Goal: Task Accomplishment & Management: Complete application form

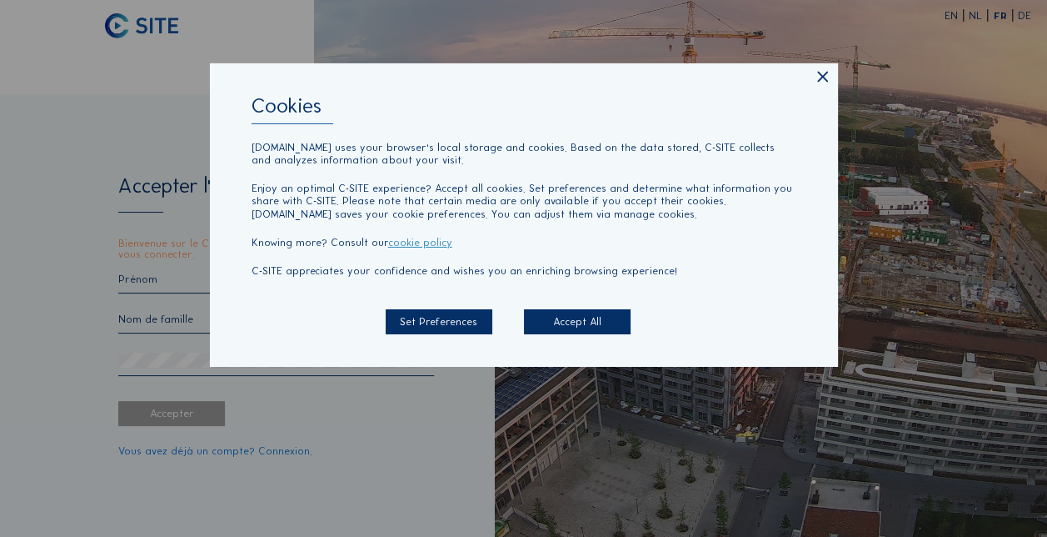
click at [570, 322] on div "Accept All" at bounding box center [577, 321] width 107 height 25
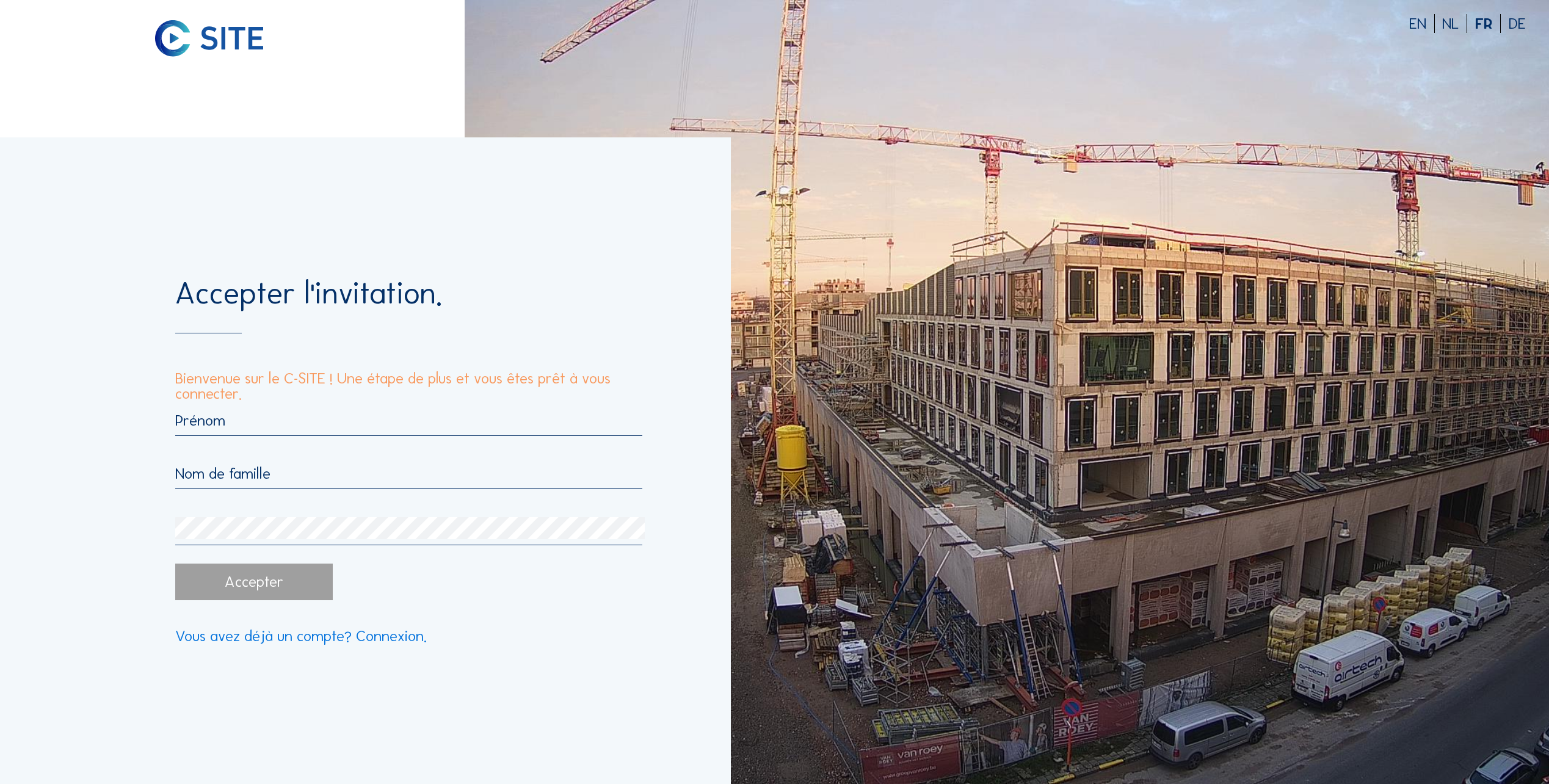
click at [191, 393] on input "text" at bounding box center [408, 421] width 467 height 19
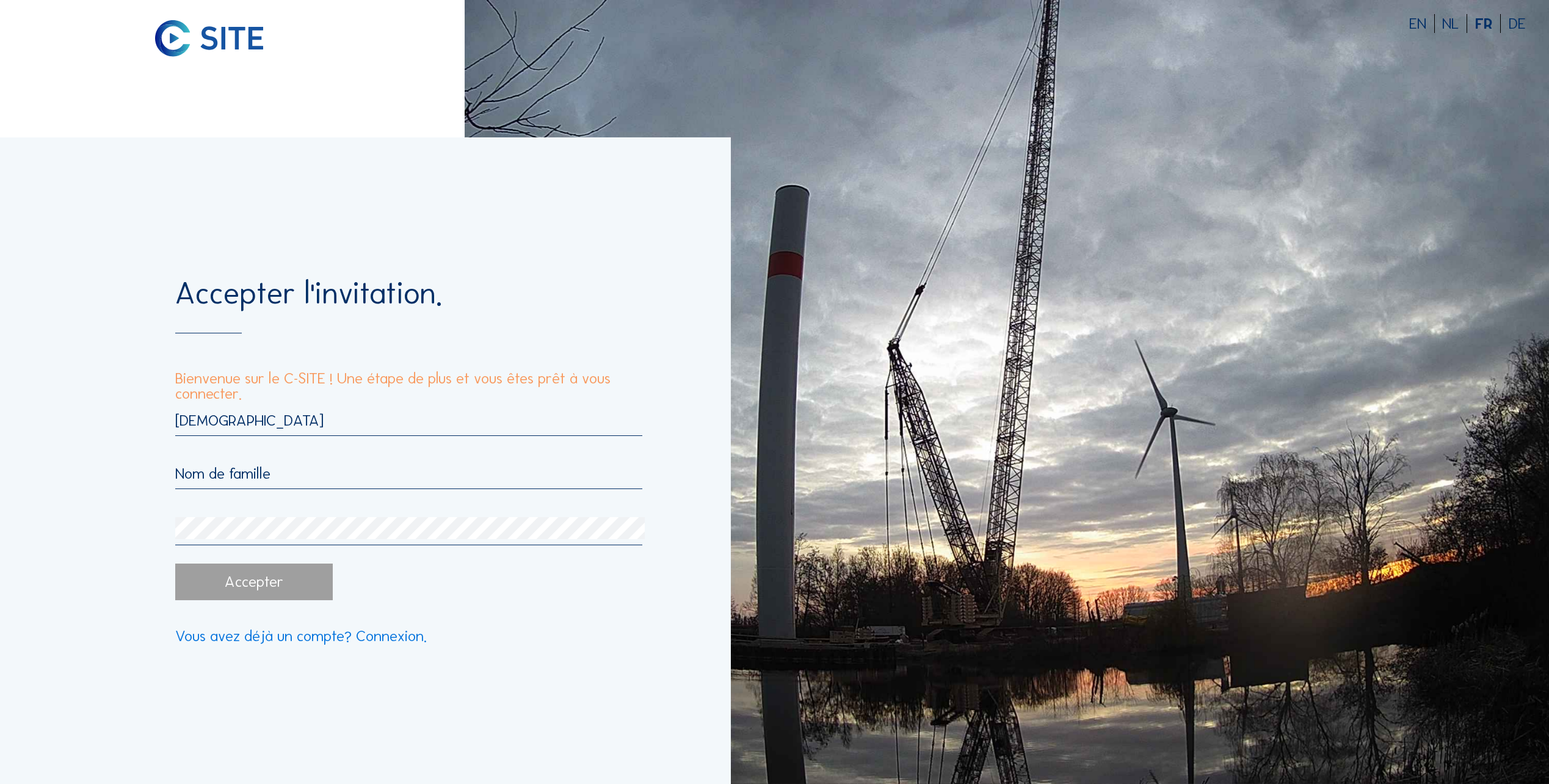
type input "[DEMOGRAPHIC_DATA]"
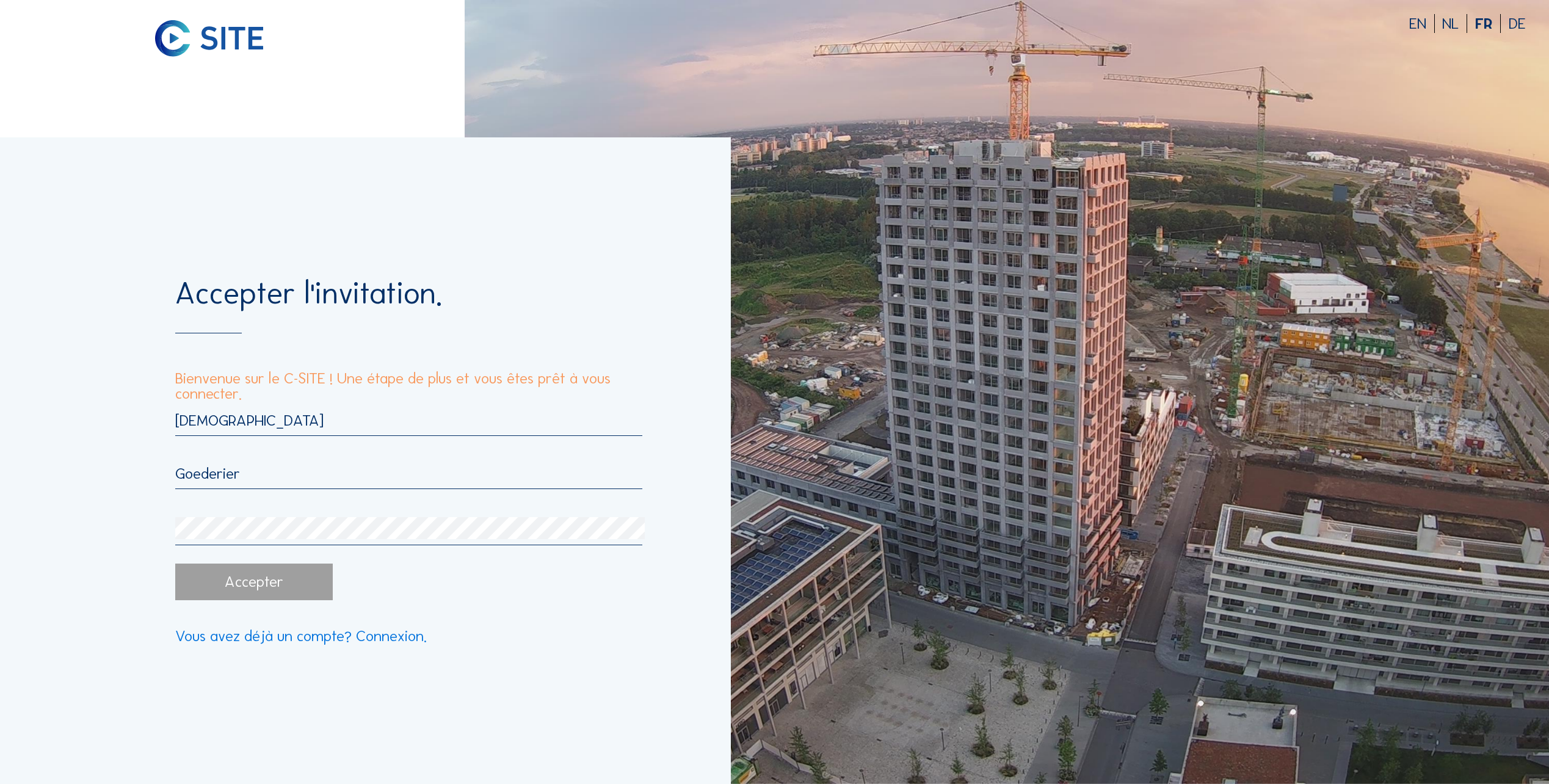
click at [223, 393] on input "Goederier" at bounding box center [408, 473] width 467 height 19
type input "Goedertier"
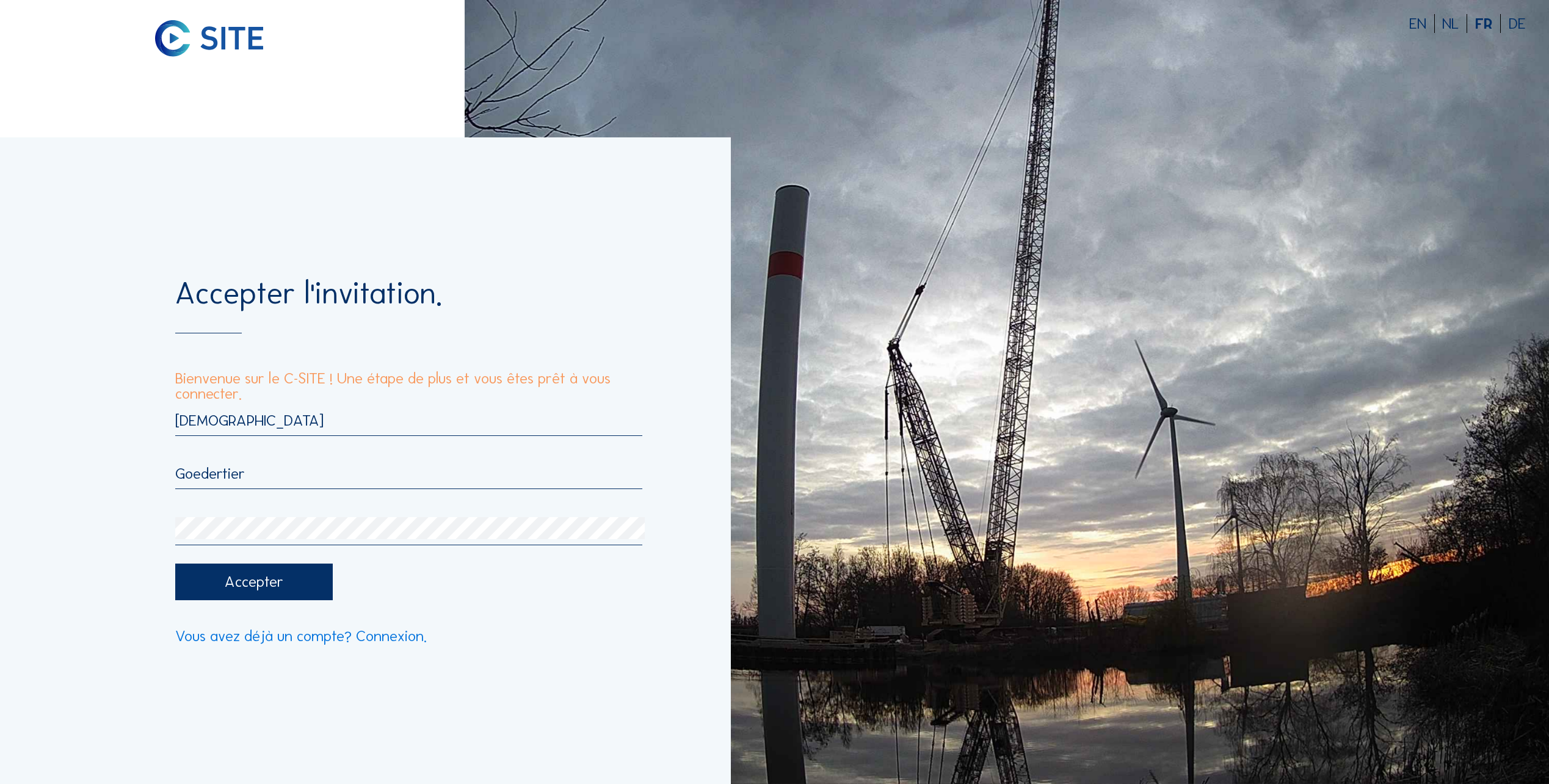
click at [293, 393] on div "Accepter" at bounding box center [254, 582] width 158 height 37
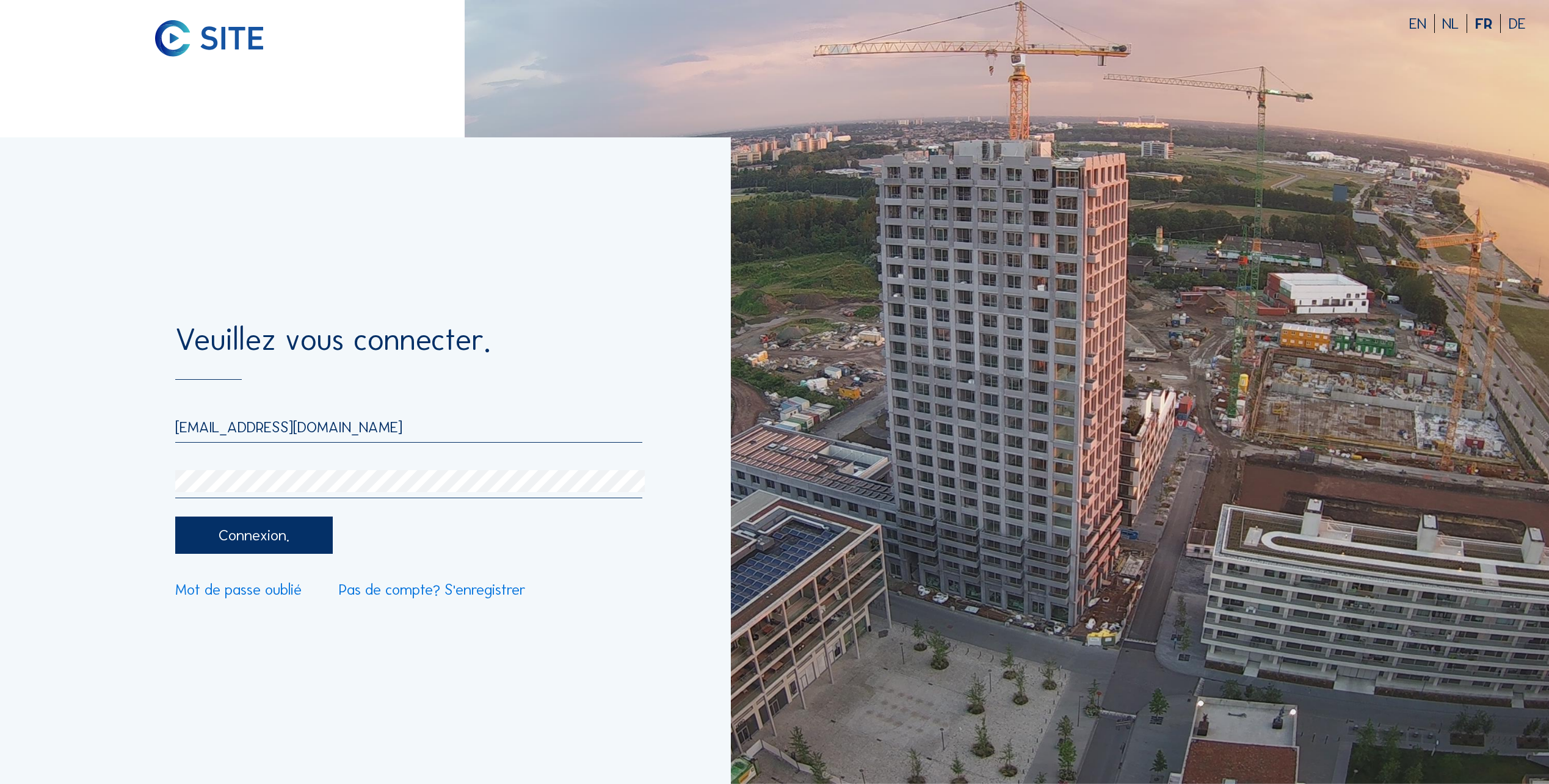
click at [273, 393] on div "Connexion." at bounding box center [254, 535] width 158 height 37
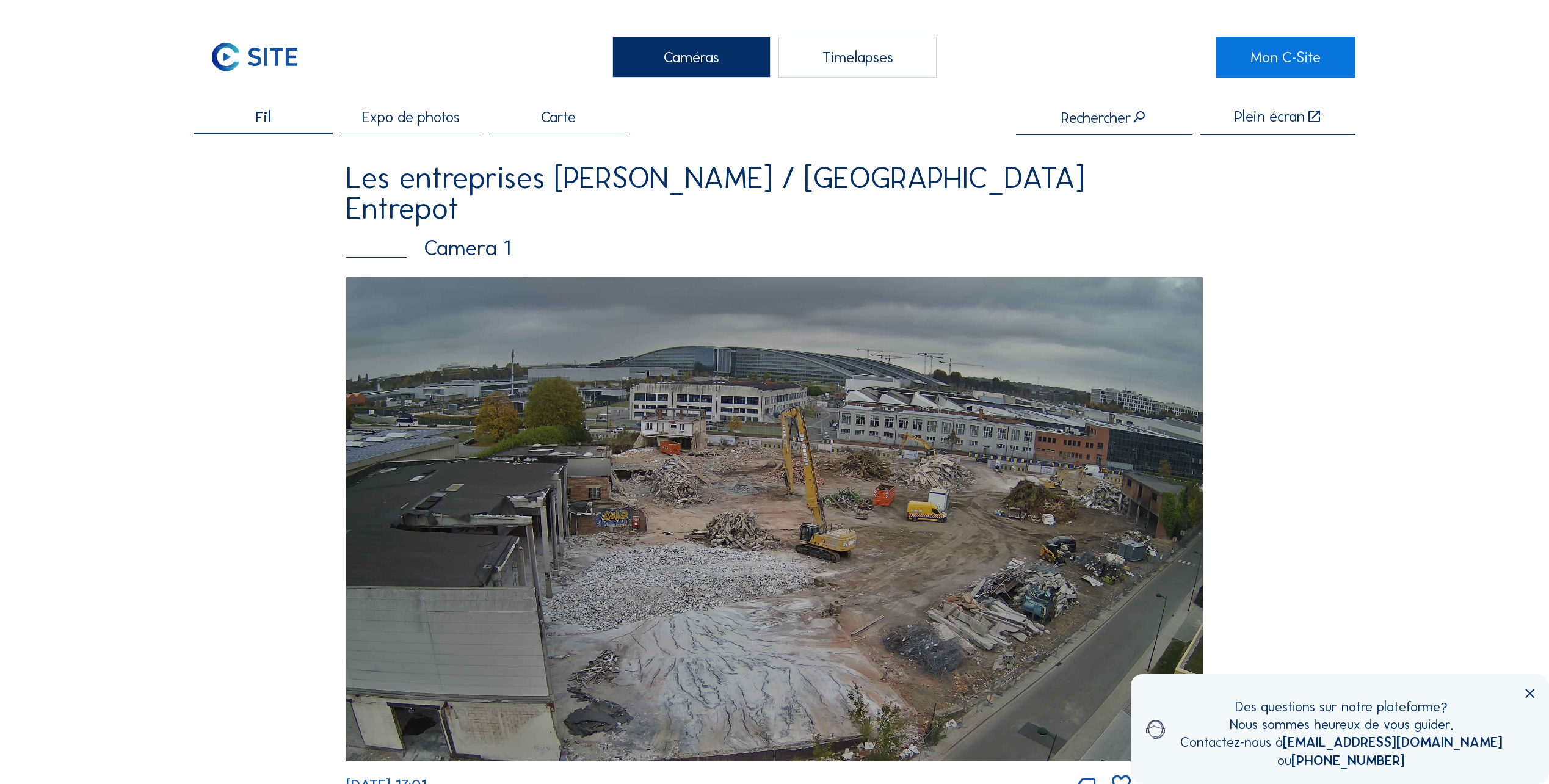
click at [419, 118] on span "Expo de photos" at bounding box center [410, 117] width 97 height 15
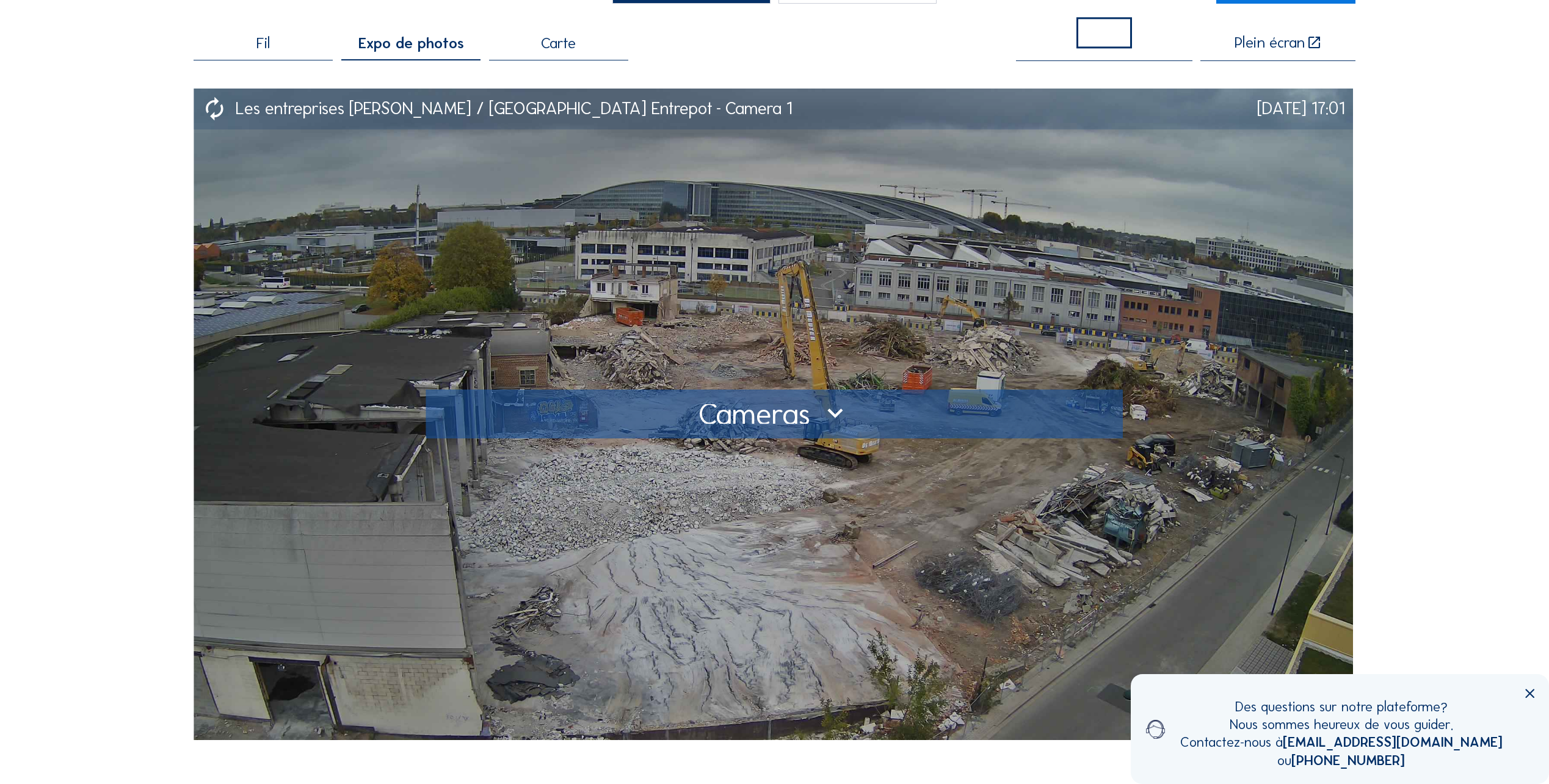
scroll to position [61, 0]
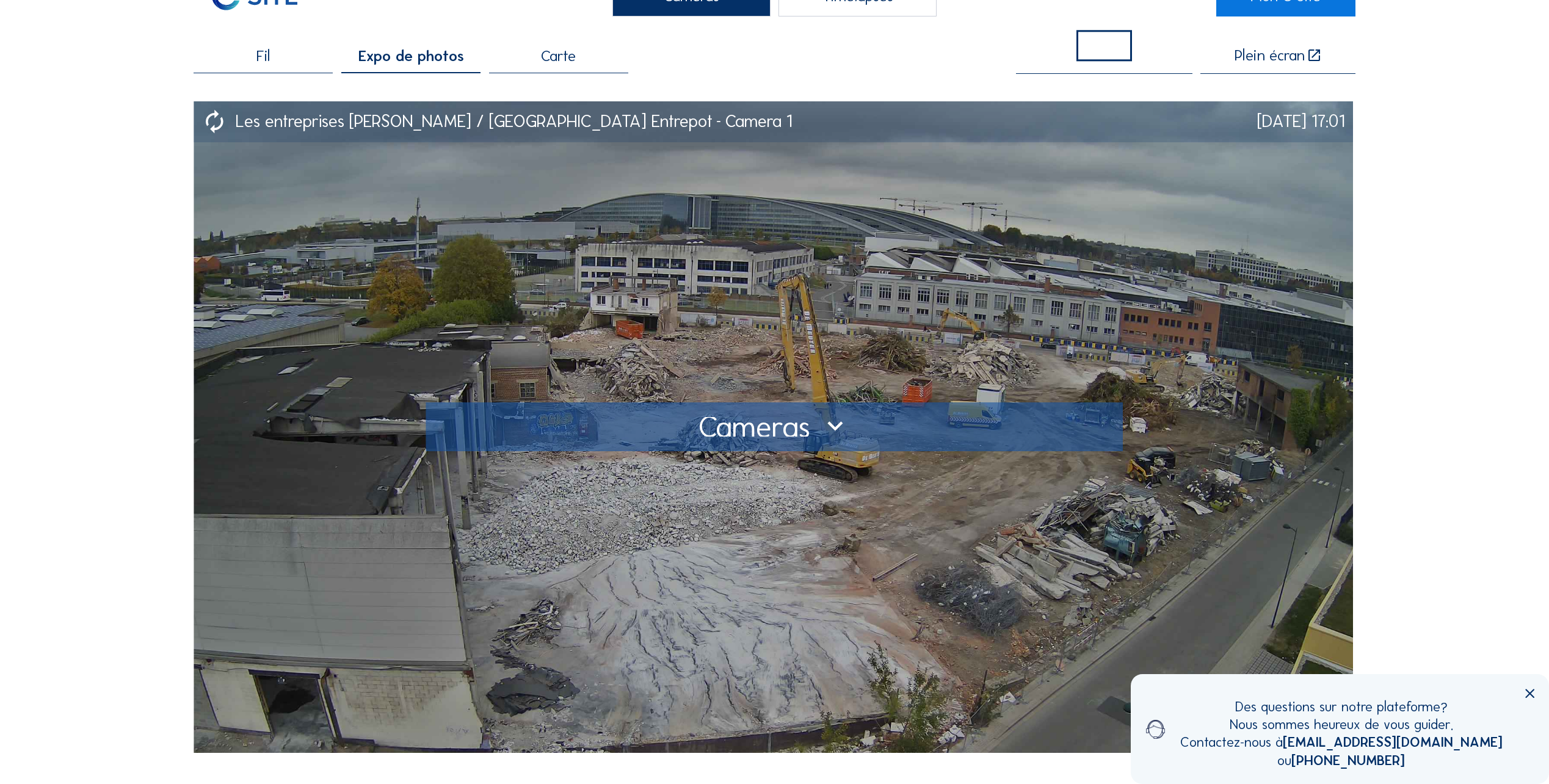
click at [767, 393] on div at bounding box center [774, 426] width 666 height 20
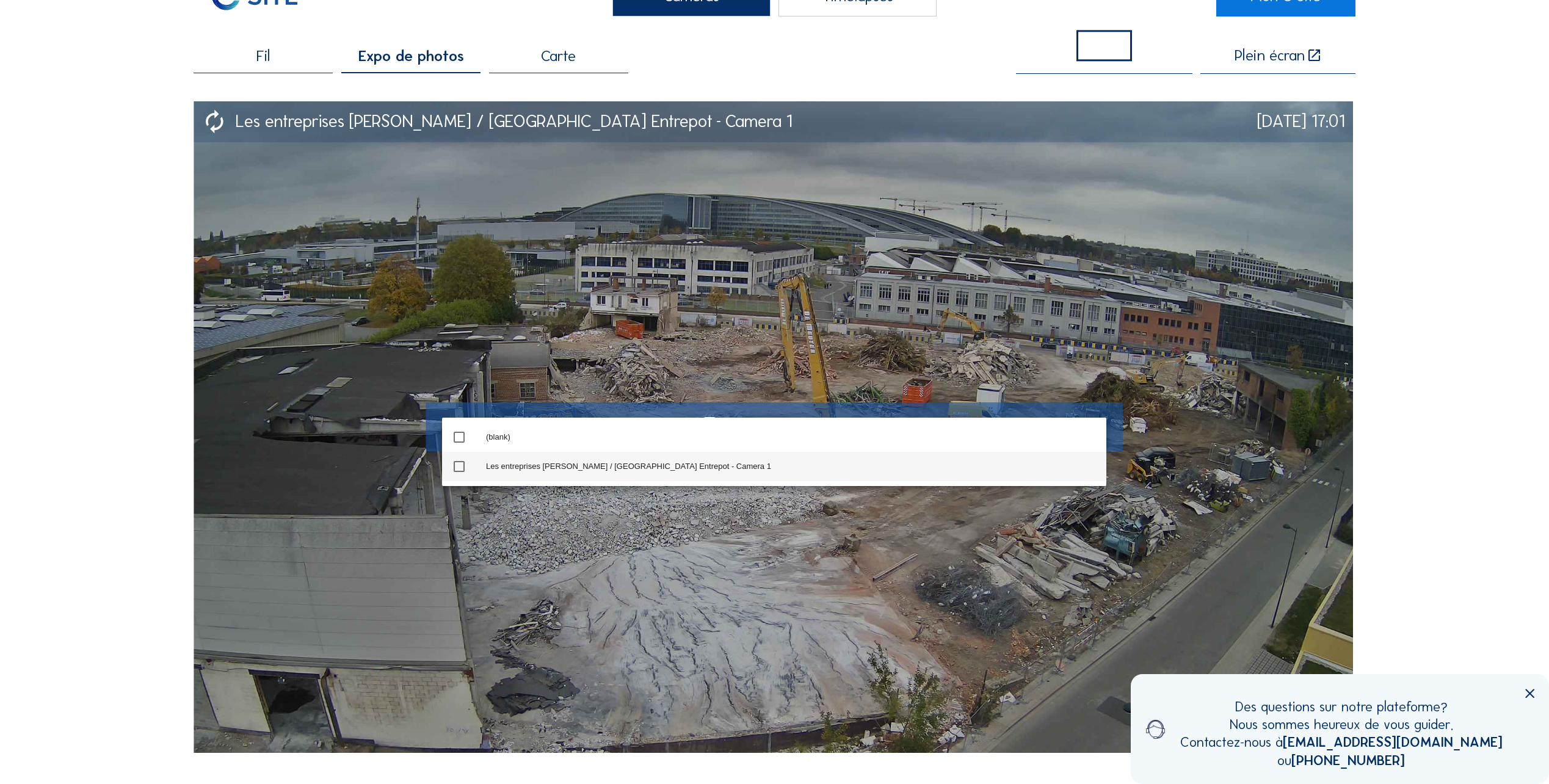
click at [459, 393] on icon "check_box_outline_blank" at bounding box center [459, 467] width 15 height 15
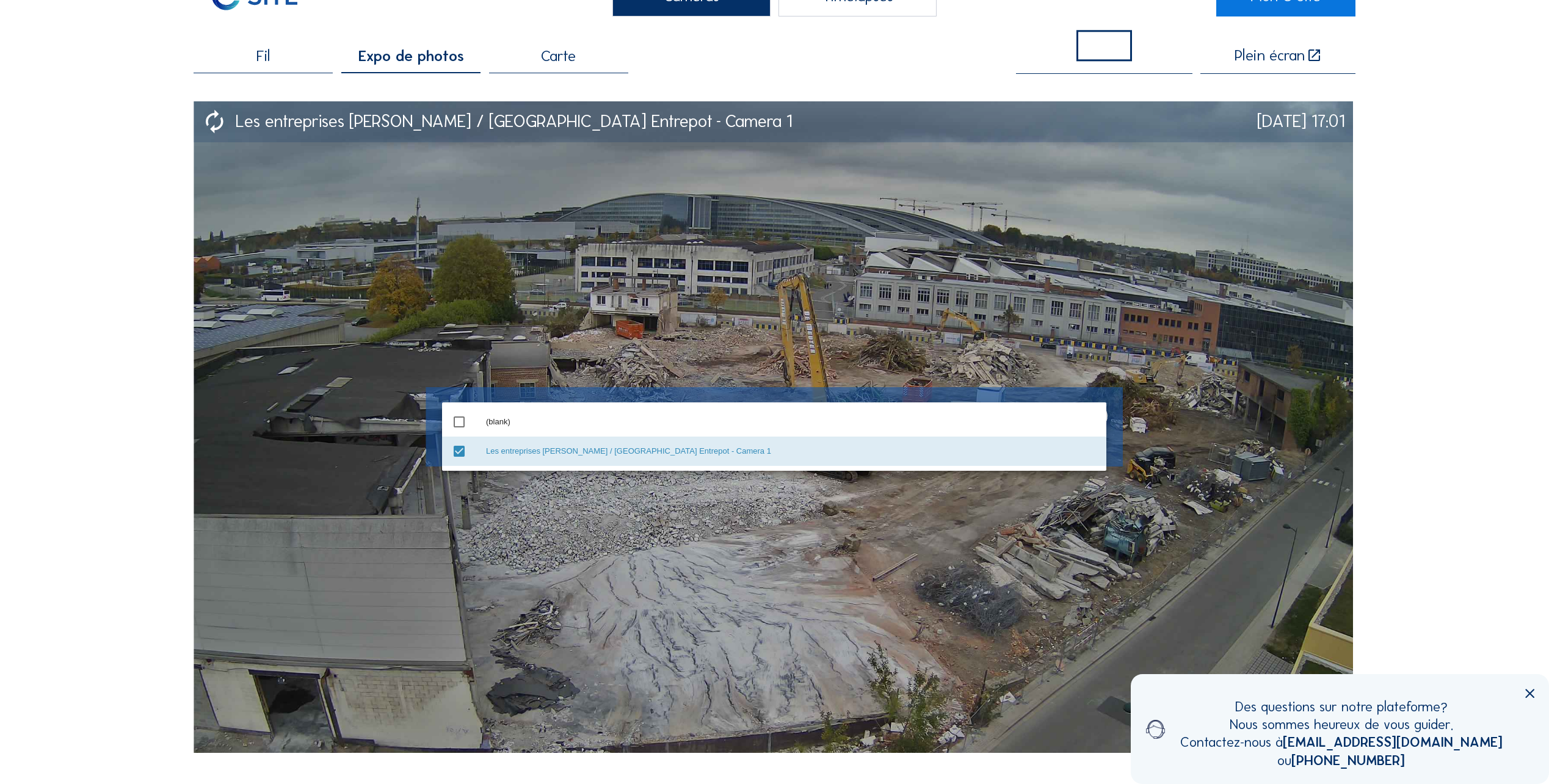
click at [767, 393] on img at bounding box center [773, 426] width 1159 height 651
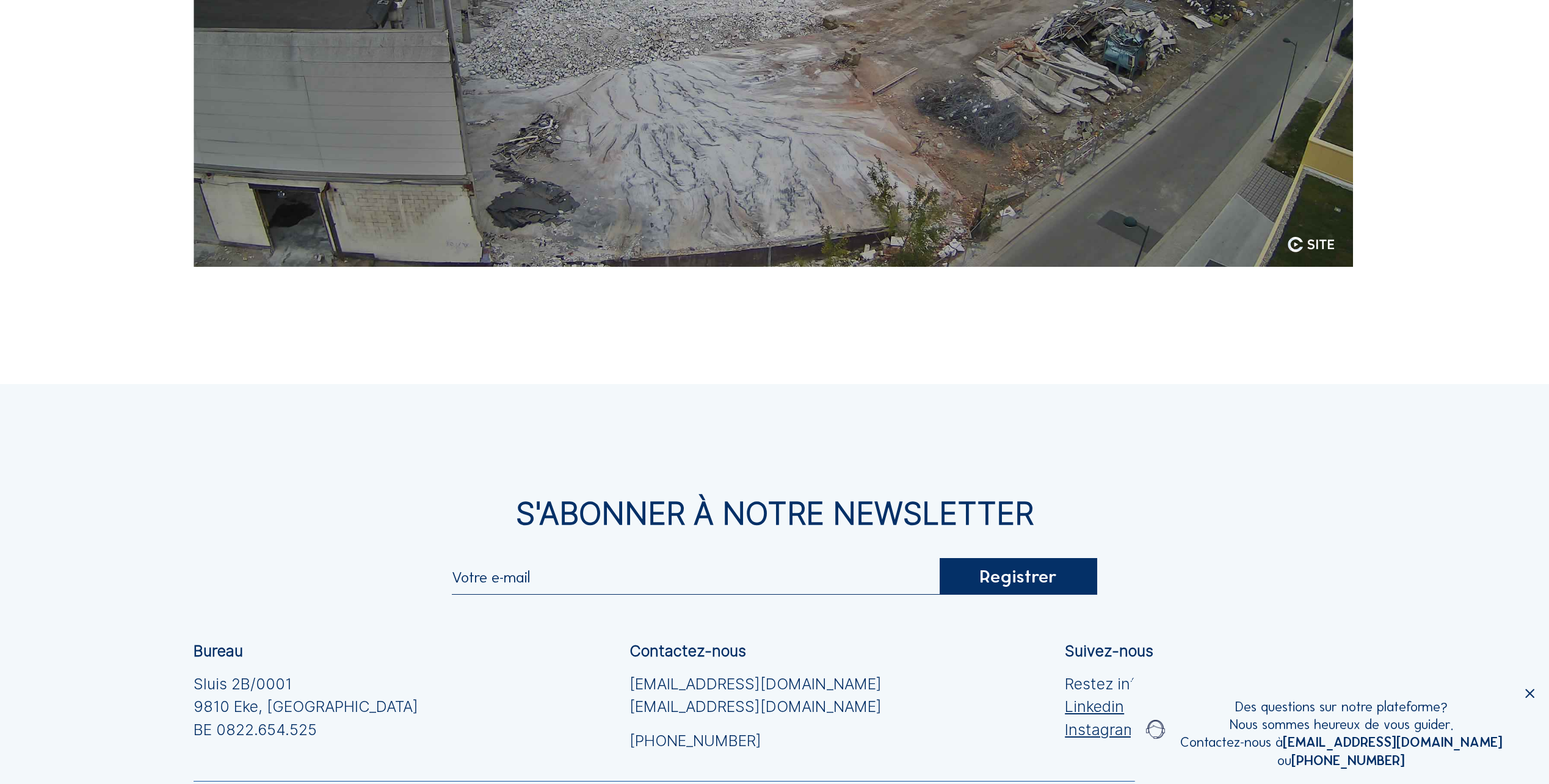
scroll to position [34, 0]
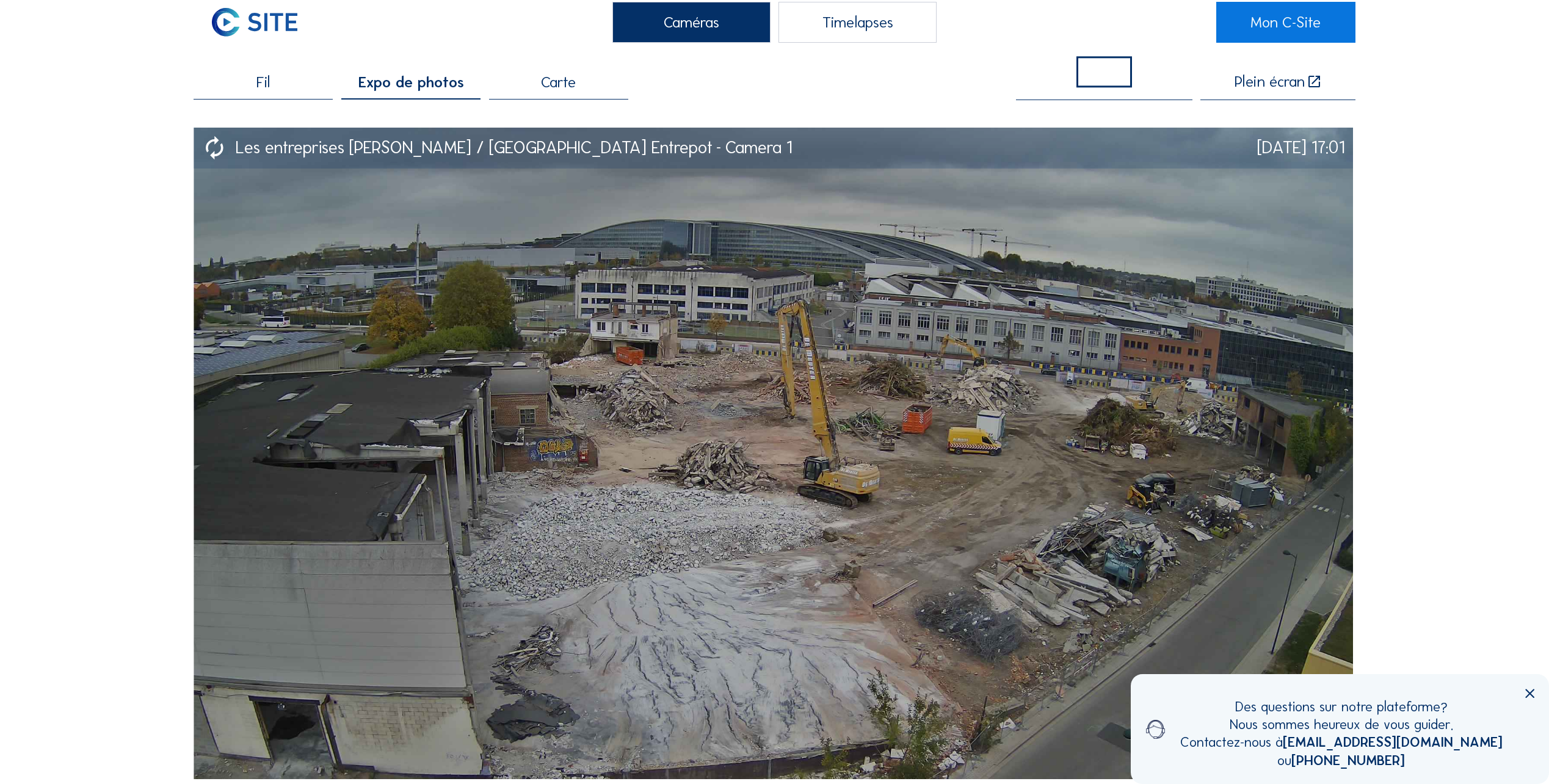
click at [767, 27] on div "Timelapses" at bounding box center [857, 22] width 158 height 41
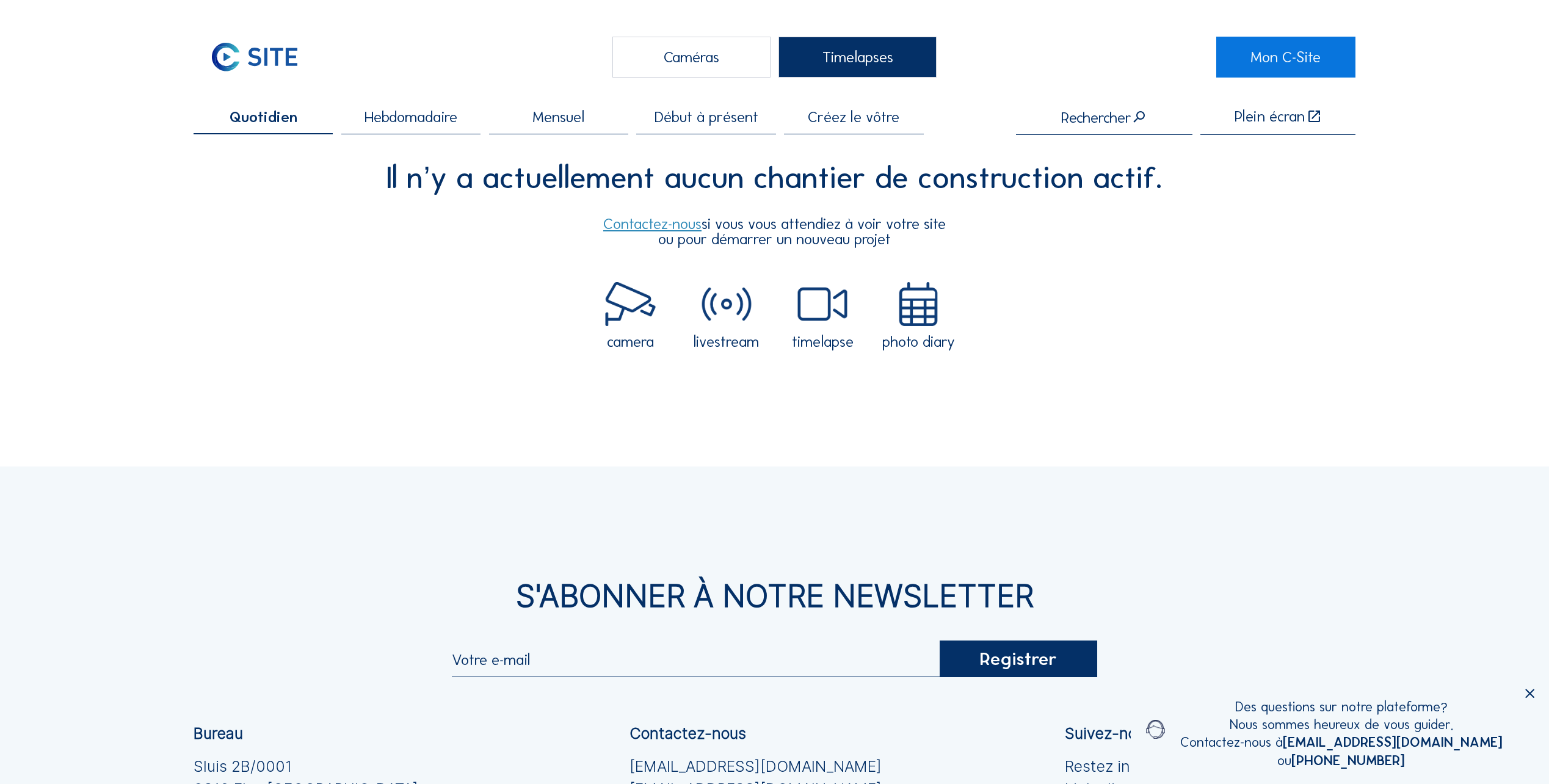
click at [687, 60] on div "Caméras" at bounding box center [692, 57] width 158 height 41
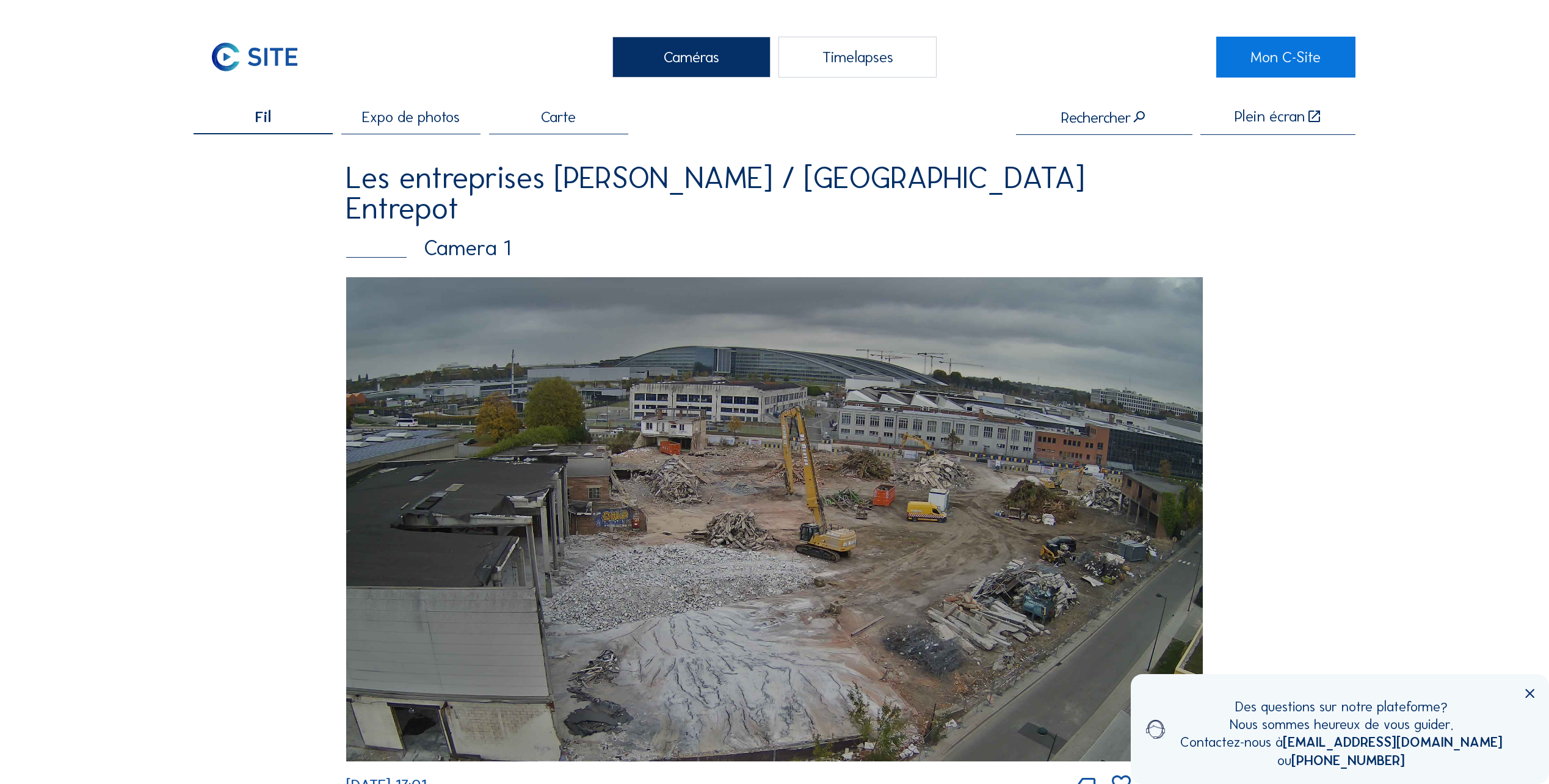
click at [767, 57] on div "Timelapses" at bounding box center [857, 57] width 158 height 41
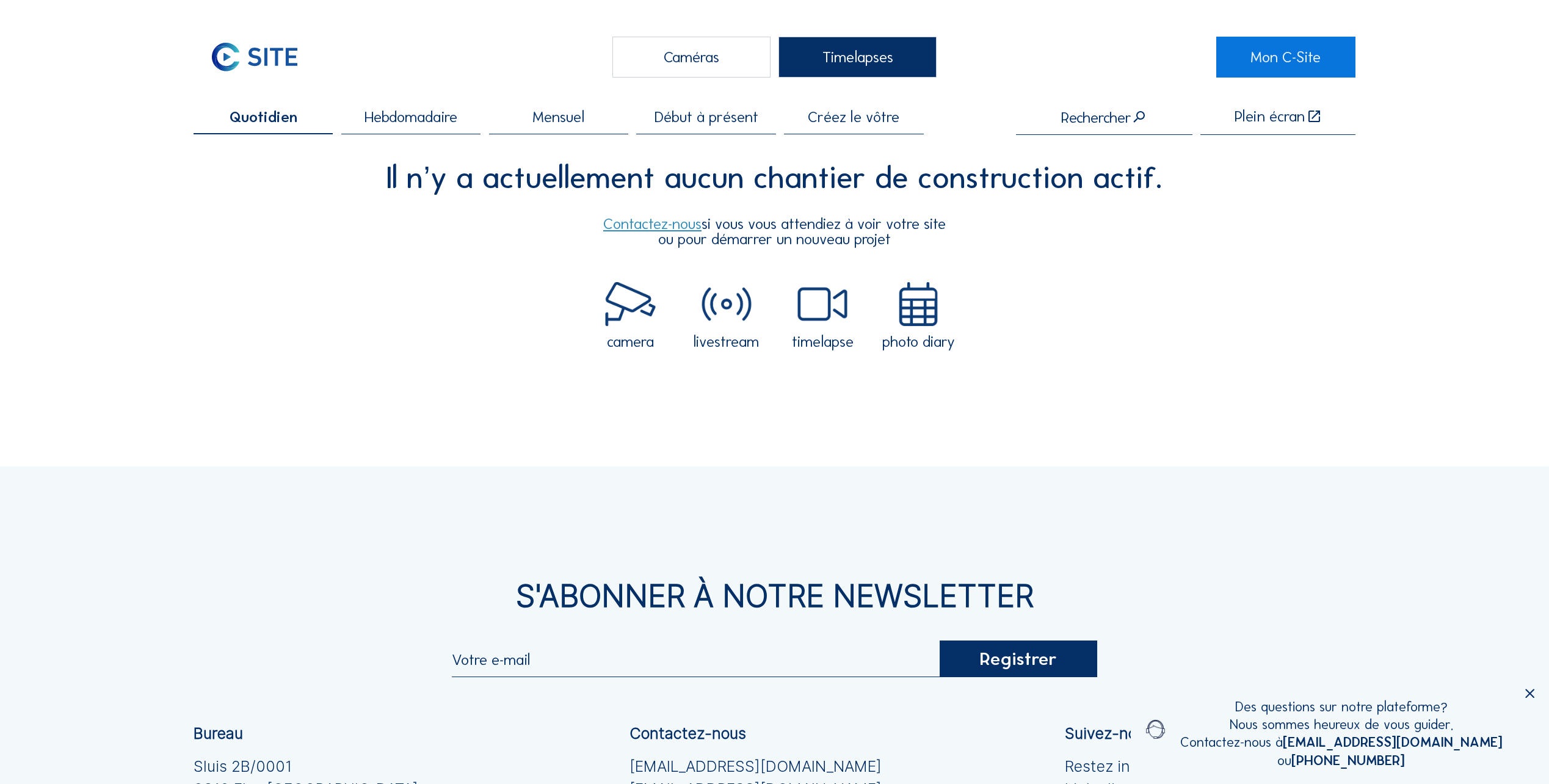
click at [439, 125] on span "Hebdomadaire" at bounding box center [410, 117] width 93 height 15
click at [687, 59] on div "Caméras" at bounding box center [692, 57] width 158 height 41
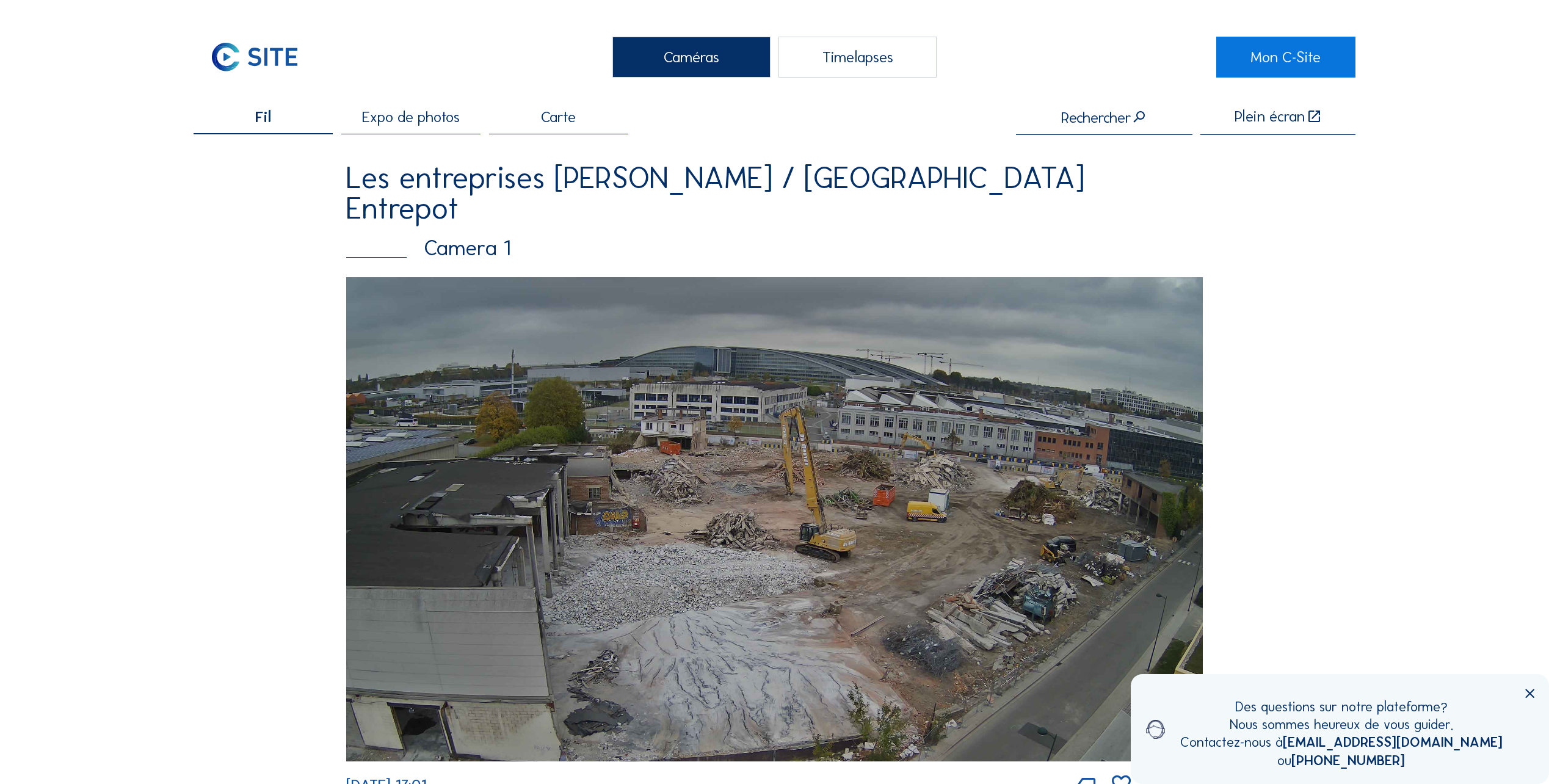
click at [767, 393] on div "Fil Expo de photos Carte Rechercher Plein écran Les entreprises [PERSON_NAME] /…" at bounding box center [774, 452] width 1162 height 688
